Goal: Check status: Check status

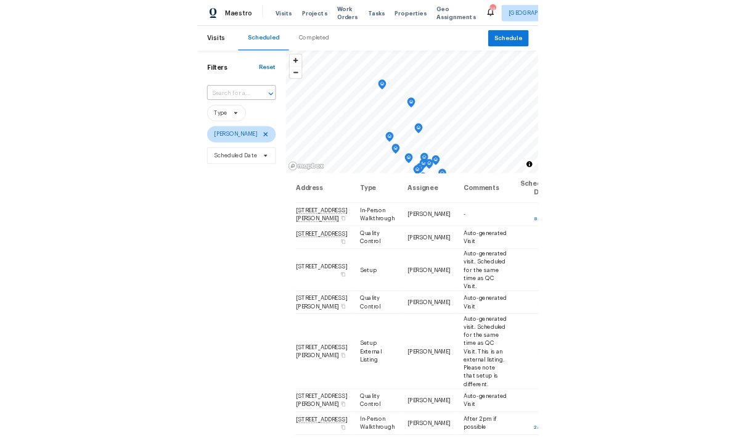
scroll to position [119, 0]
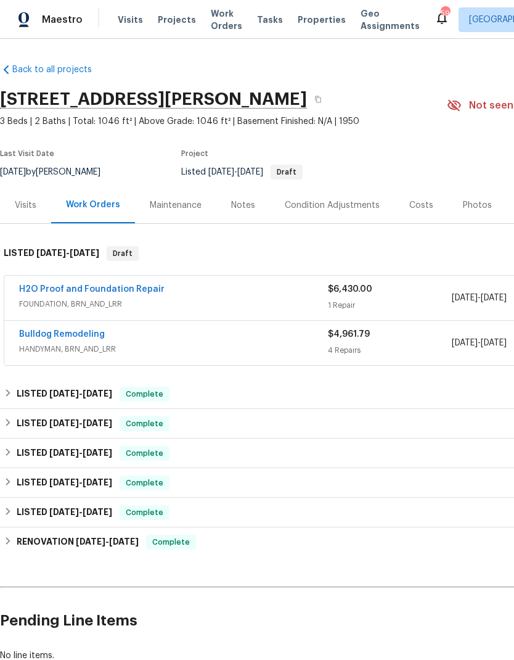
click at [89, 338] on link "Bulldog Remodeling" at bounding box center [62, 334] width 86 height 9
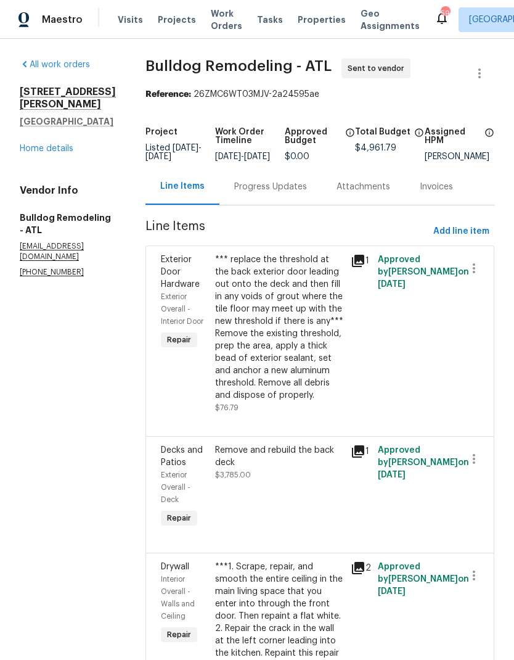
click at [62, 144] on link "Home details" at bounding box center [47, 148] width 54 height 9
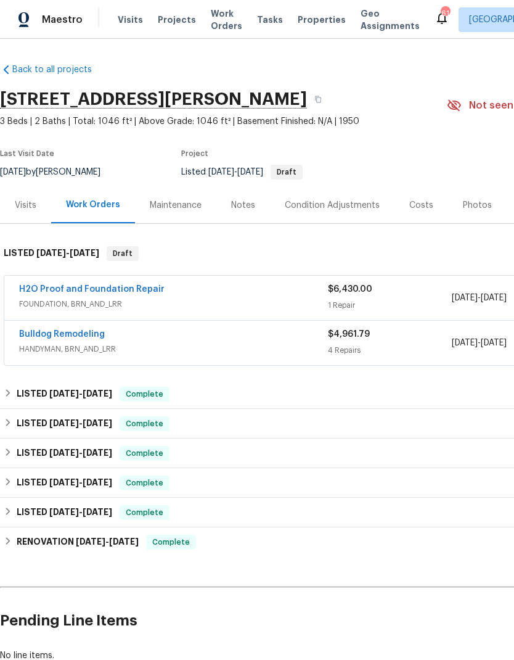
click at [147, 287] on link "H2O Proof and Foundation Repair" at bounding box center [91, 289] width 145 height 9
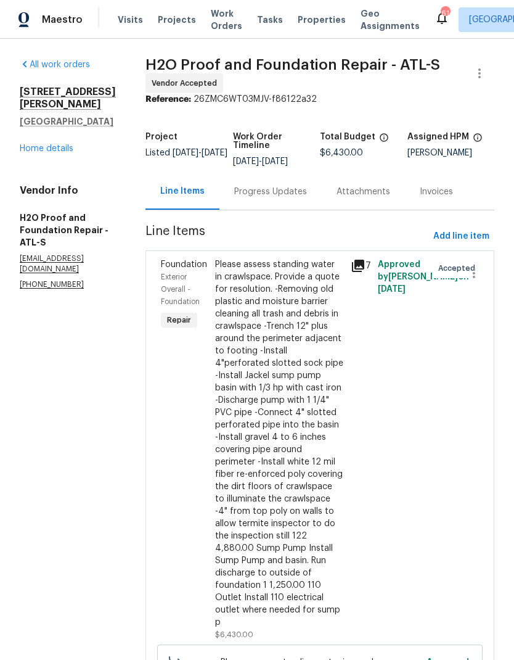
click at [250, 193] on div "Progress Updates" at bounding box center [270, 192] width 73 height 12
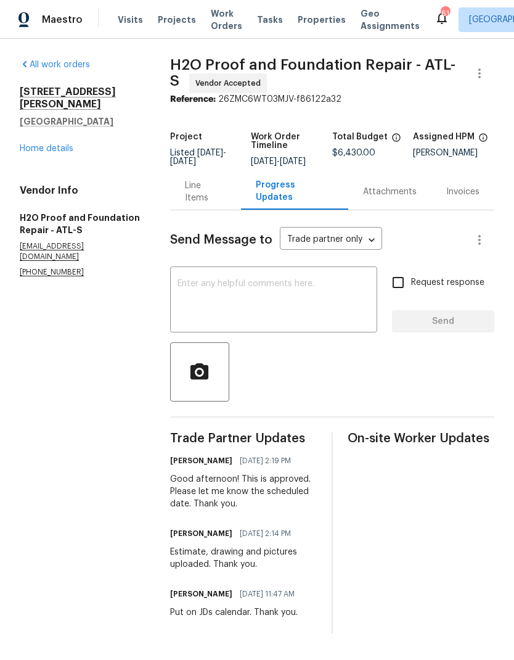
click at [222, 202] on div "Line Items" at bounding box center [205, 191] width 41 height 25
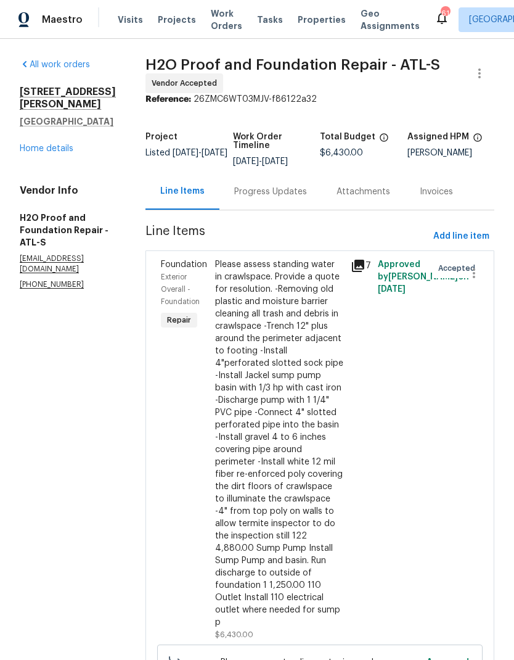
click at [39, 153] on link "Home details" at bounding box center [47, 148] width 54 height 9
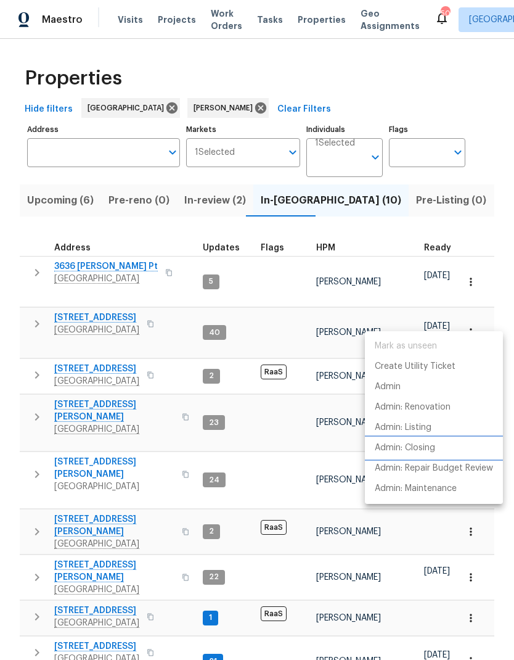
click at [422, 448] on p "Admin: Closing" at bounding box center [405, 447] width 60 height 13
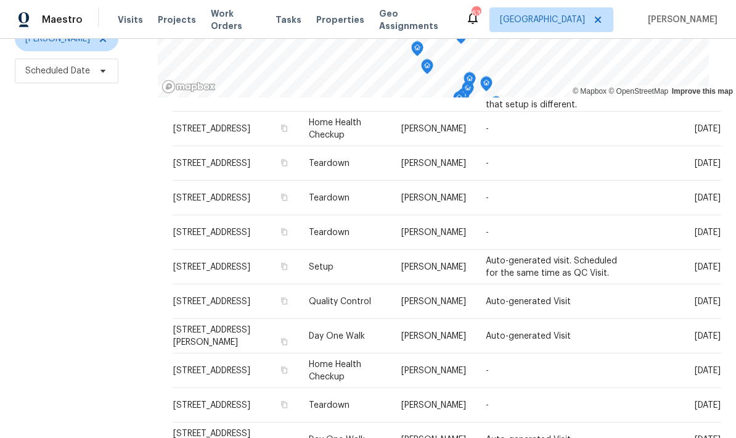
scroll to position [341, 0]
click at [0, 0] on icon at bounding box center [0, 0] width 0 height 0
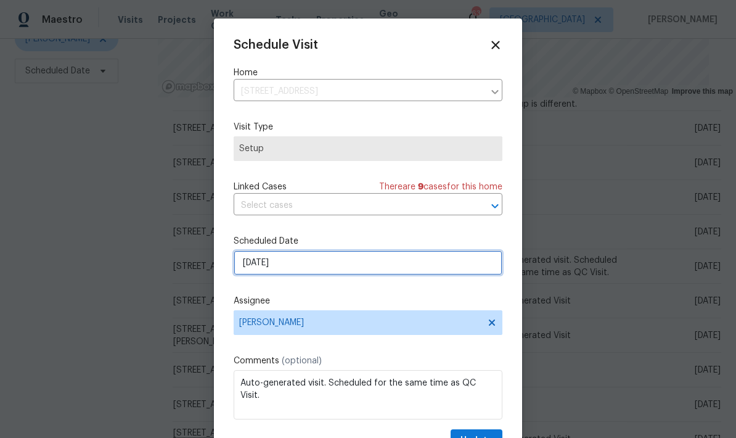
click at [342, 271] on input "9/25/2025" at bounding box center [368, 262] width 269 height 25
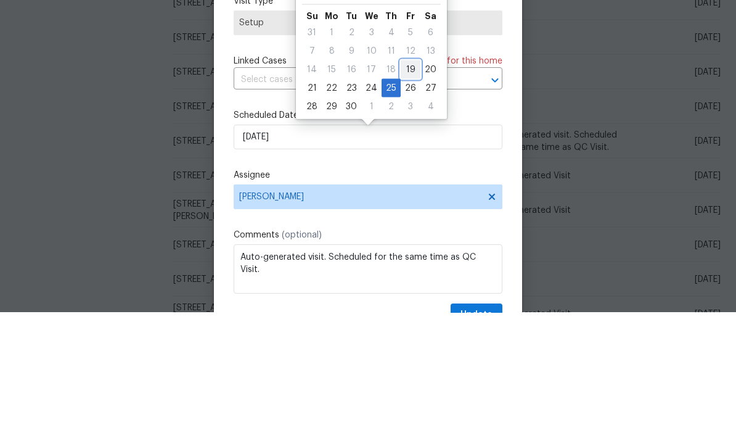
click at [408, 186] on div "19" at bounding box center [411, 194] width 20 height 17
type input "9/19/2025"
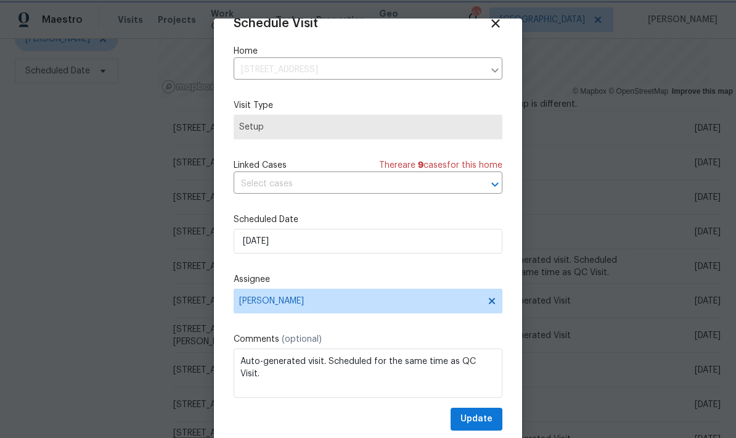
scroll to position [24, 0]
click at [493, 419] on button "Update" at bounding box center [477, 419] width 52 height 23
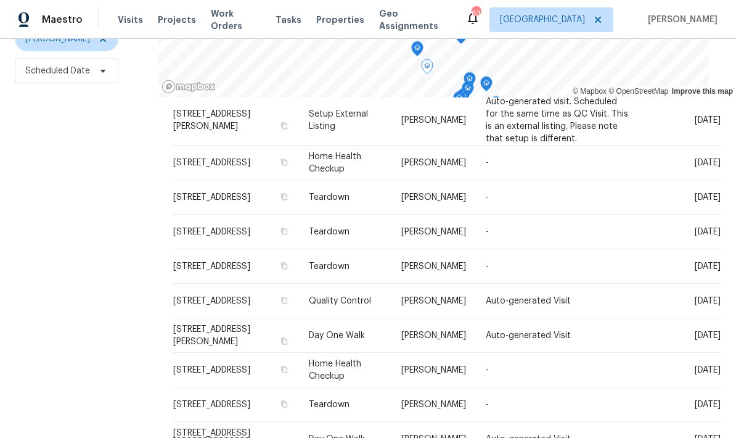
click at [0, 0] on icon at bounding box center [0, 0] width 0 height 0
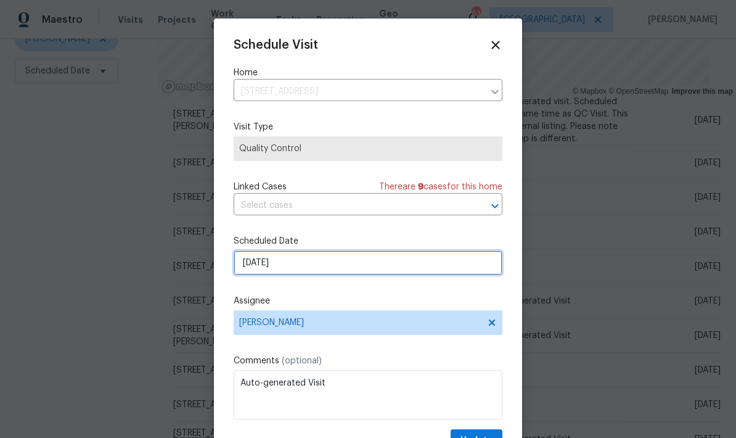
click at [379, 267] on input "9/25/2025" at bounding box center [368, 262] width 269 height 25
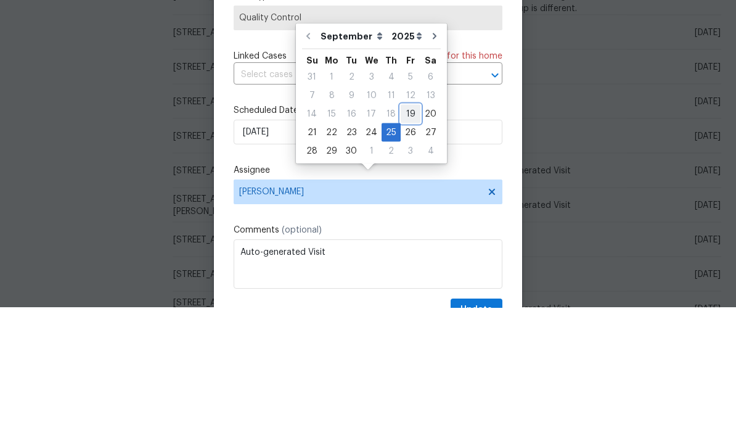
click at [408, 236] on div "19" at bounding box center [411, 244] width 20 height 17
type input "9/19/2025"
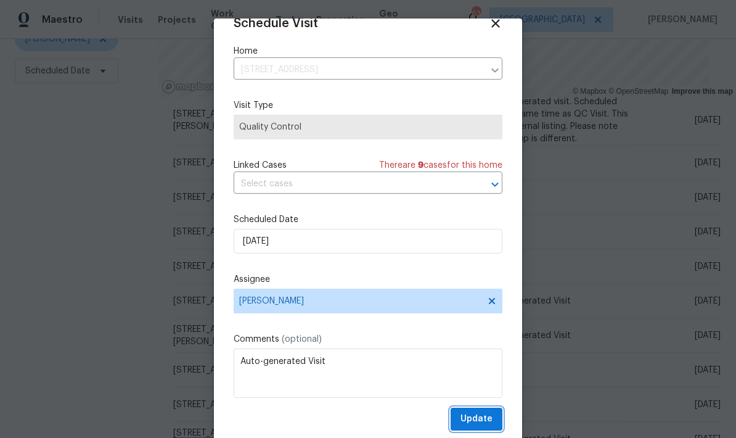
click at [487, 420] on span "Update" at bounding box center [477, 418] width 32 height 15
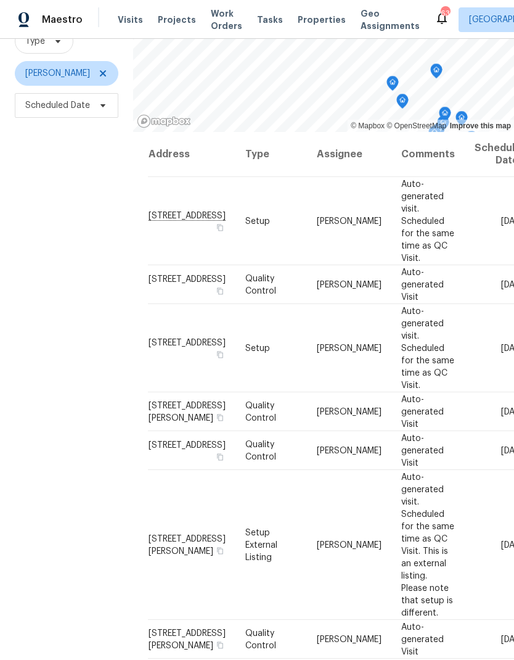
scroll to position [119, 0]
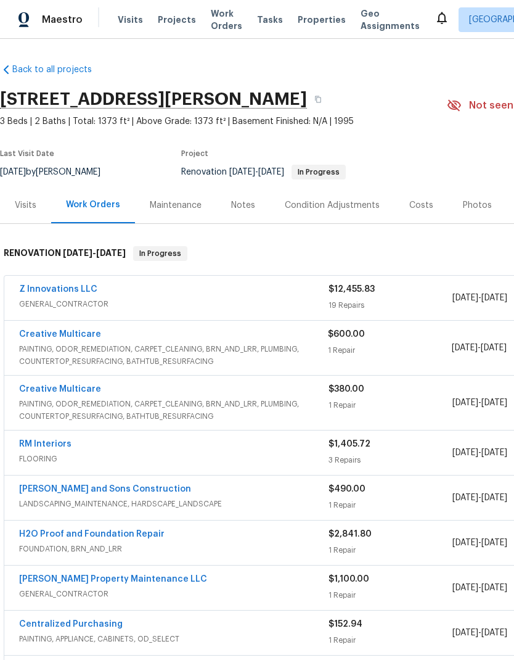
click at [78, 337] on link "Creative Multicare" at bounding box center [60, 334] width 82 height 9
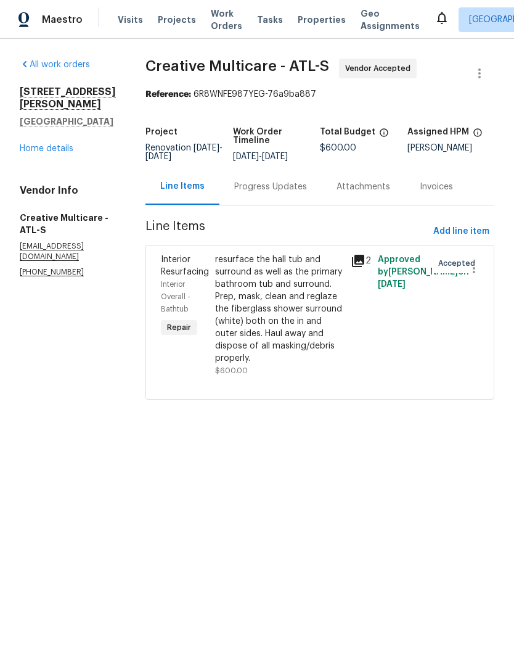
click at [289, 193] on div "Progress Updates" at bounding box center [270, 187] width 73 height 12
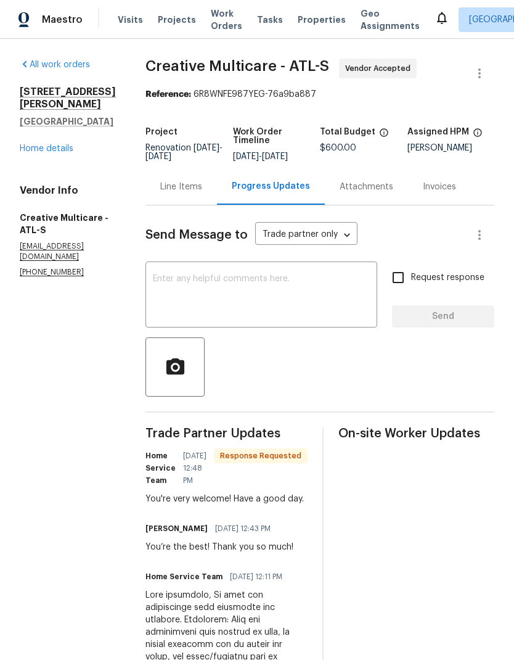
click at [202, 193] on div "Line Items" at bounding box center [181, 187] width 42 height 12
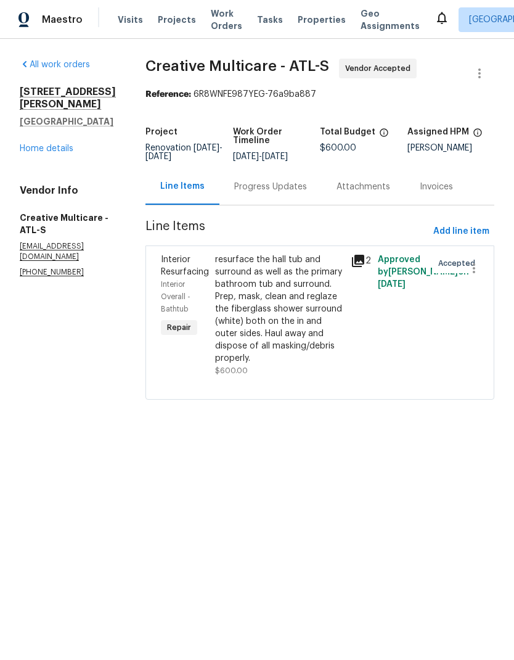
click at [72, 144] on link "Home details" at bounding box center [47, 148] width 54 height 9
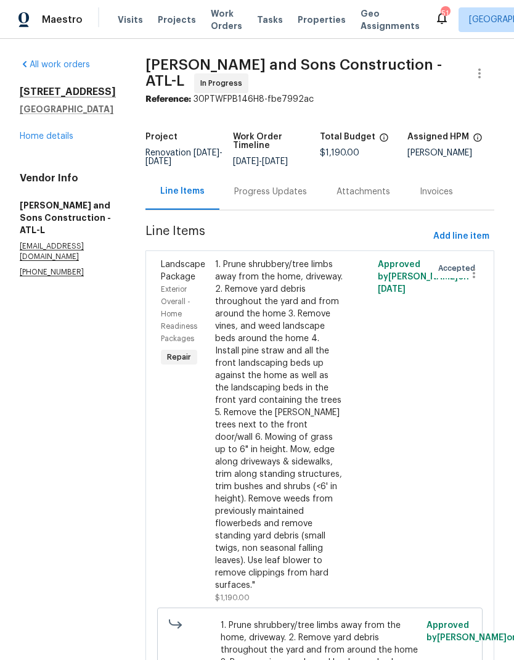
click at [59, 196] on div "All work orders 4734 Brookwood Vw Atlanta, GA 30349 Home details Vendor Info Re…" at bounding box center [68, 168] width 96 height 219
click at [63, 141] on link "Home details" at bounding box center [47, 136] width 54 height 9
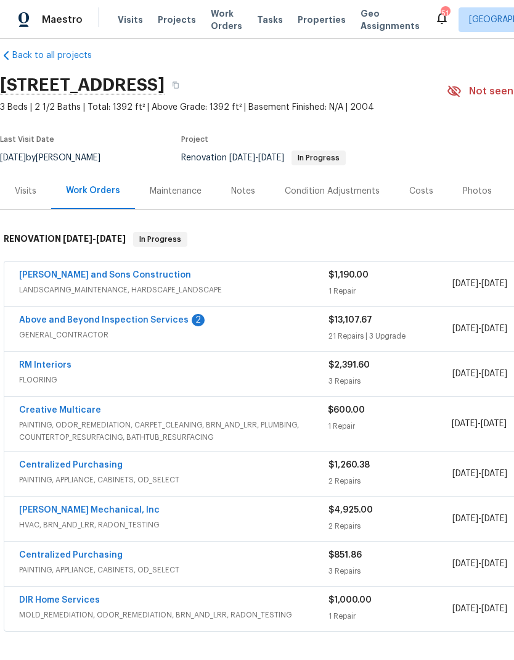
scroll to position [15, 0]
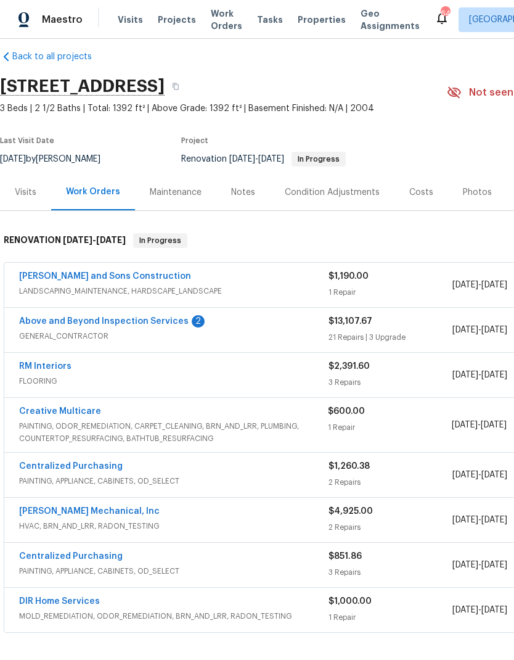
scroll to position [13, 0]
